Goal: Use online tool/utility: Utilize a website feature to perform a specific function

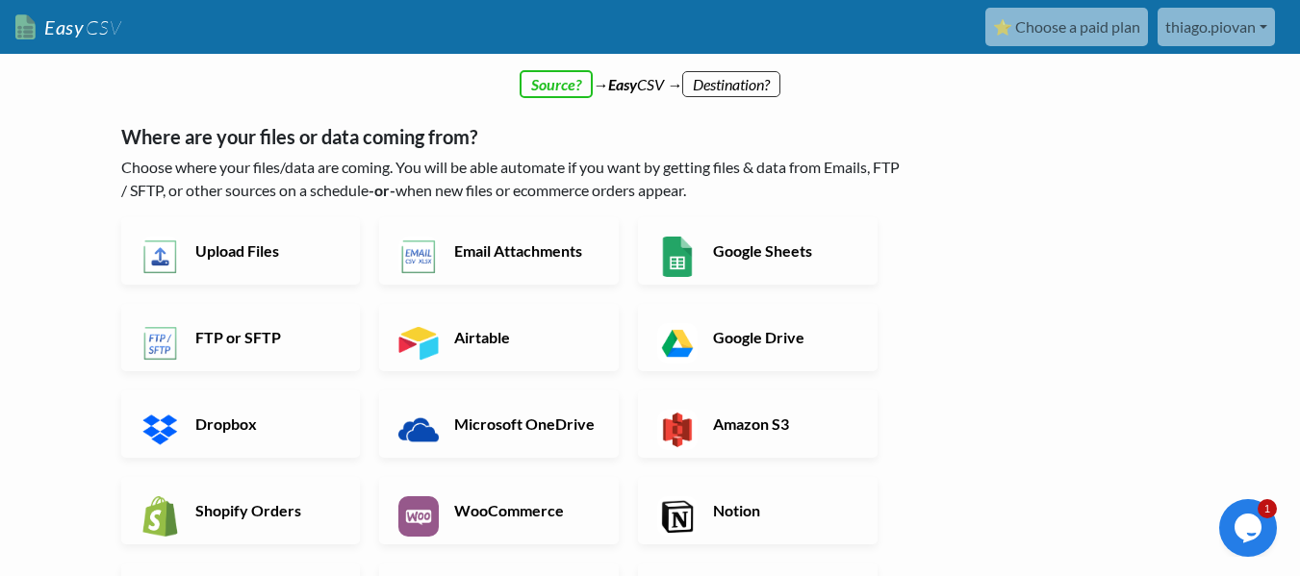
scroll to position [192, 0]
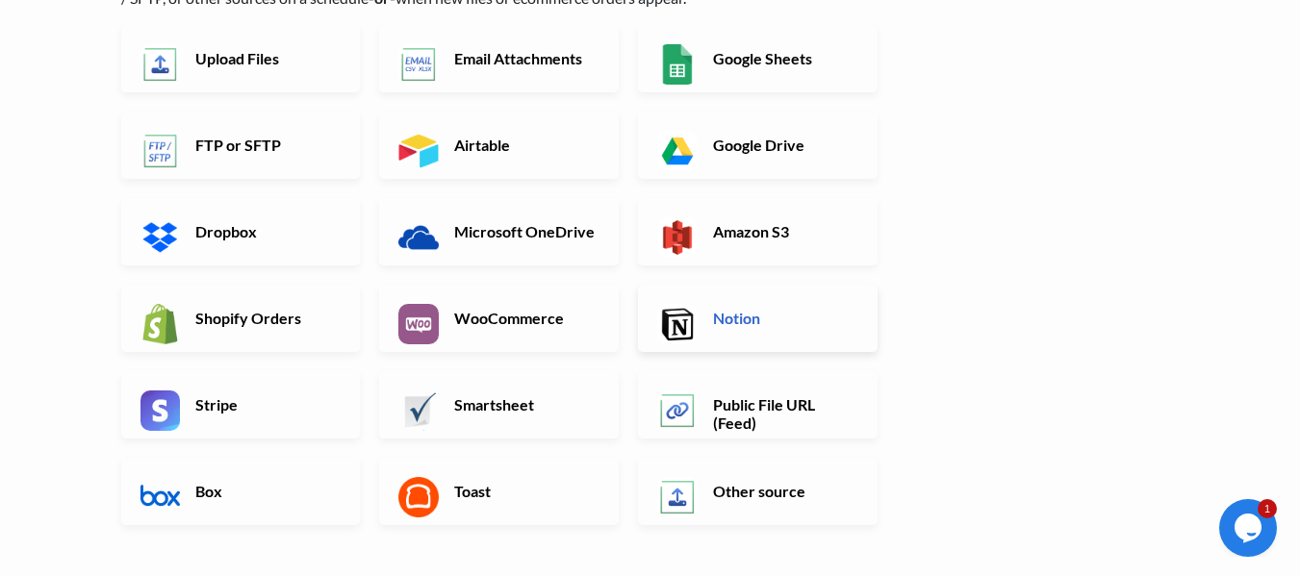
click at [735, 328] on link "Notion" at bounding box center [758, 318] width 240 height 67
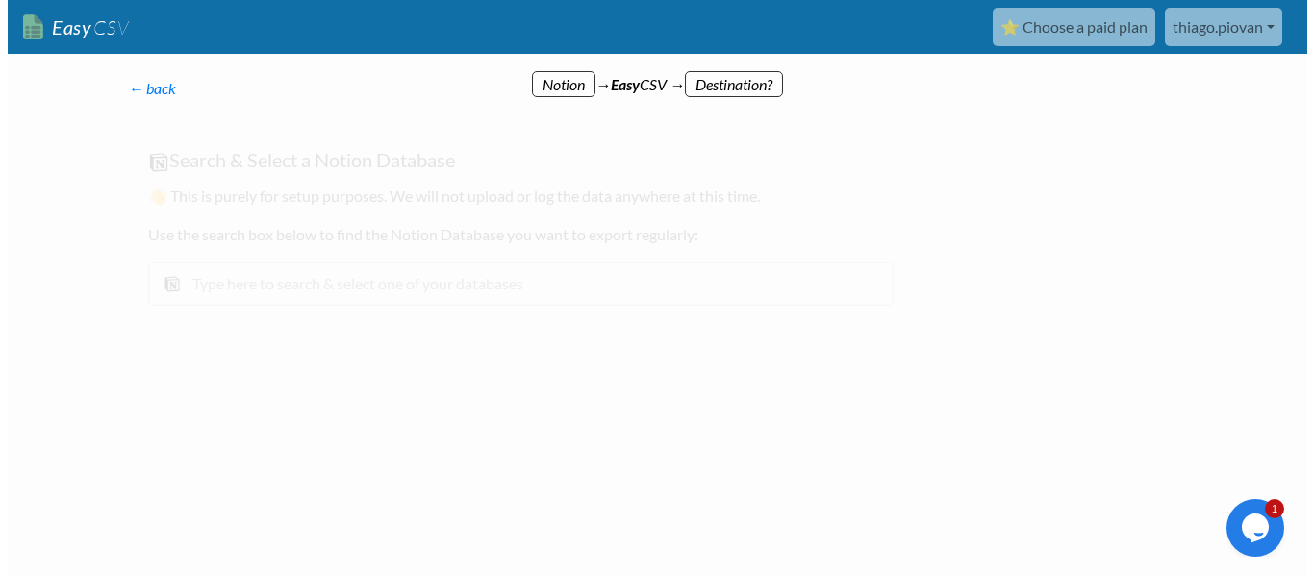
scroll to position [0, 0]
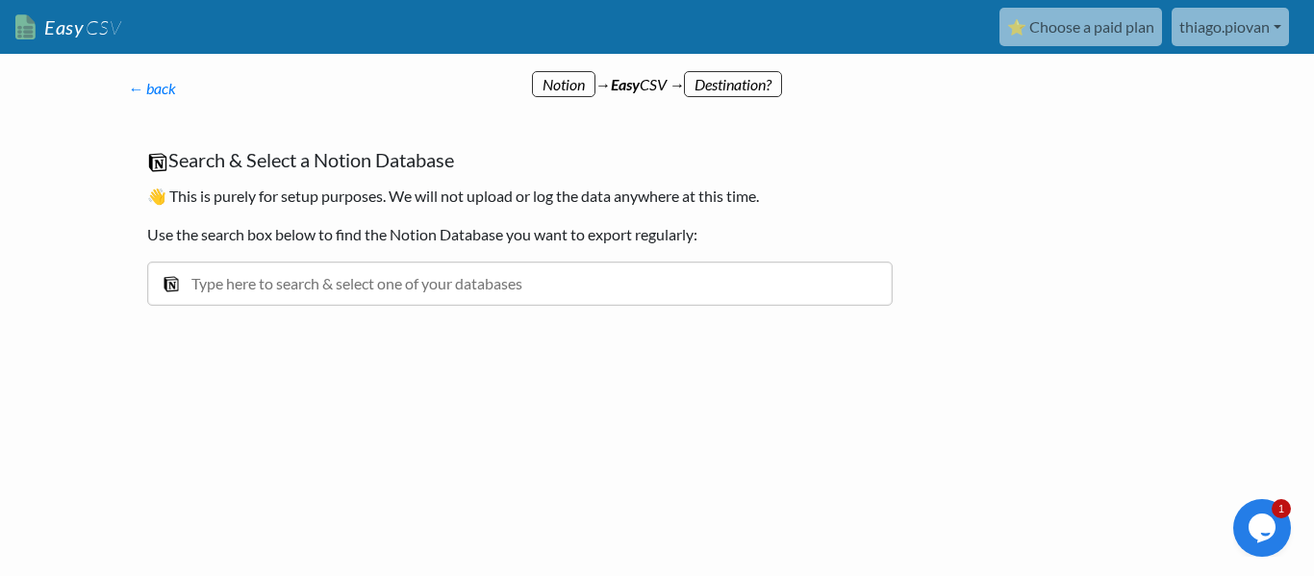
click at [413, 293] on input "text" at bounding box center [520, 284] width 746 height 44
type input "ambiente"
click at [428, 386] on div at bounding box center [292, 417] width 366 height 106
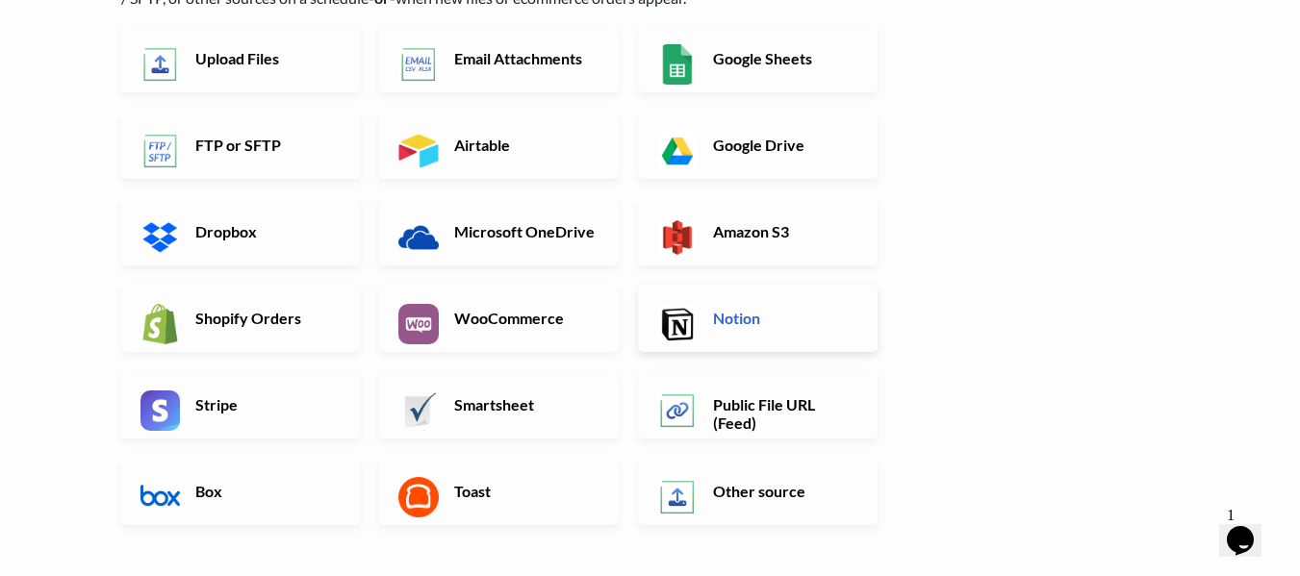
click at [727, 311] on h6 "Notion" at bounding box center [783, 318] width 151 height 18
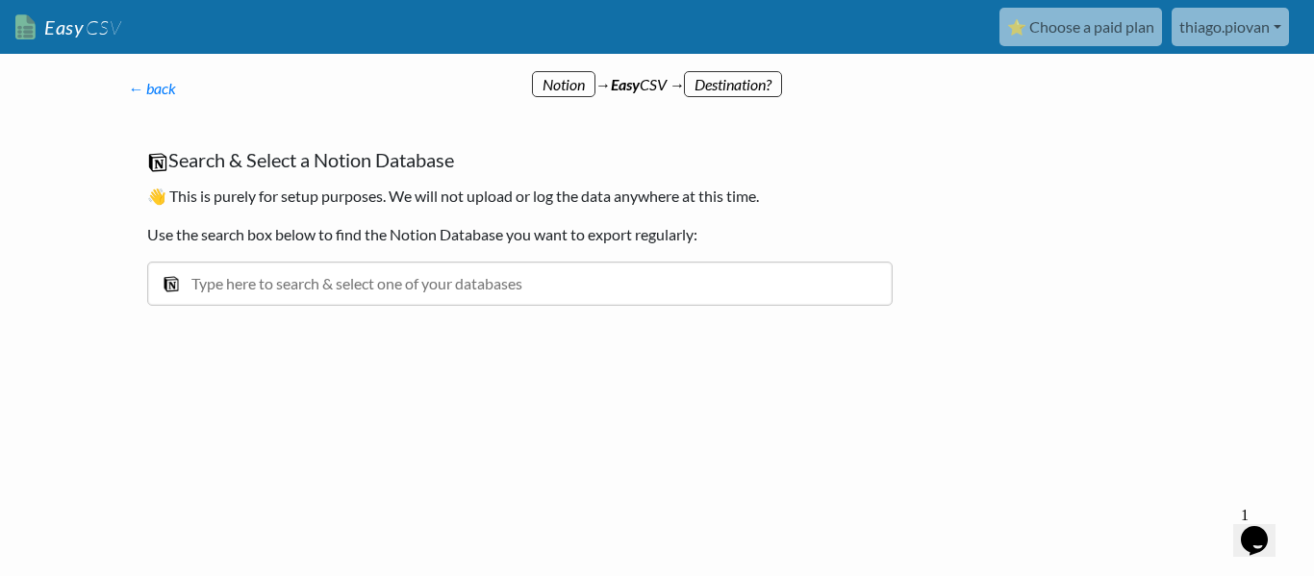
click at [288, 281] on input "text" at bounding box center [520, 284] width 746 height 44
type input "ambiente"
click at [294, 416] on div at bounding box center [292, 417] width 366 height 106
click at [304, 363] on div "← back Thanks for signing up! Set up your Import Flow and Upload Page in 1 minu…" at bounding box center [520, 211] width 823 height 306
